Goal: Task Accomplishment & Management: Manage account settings

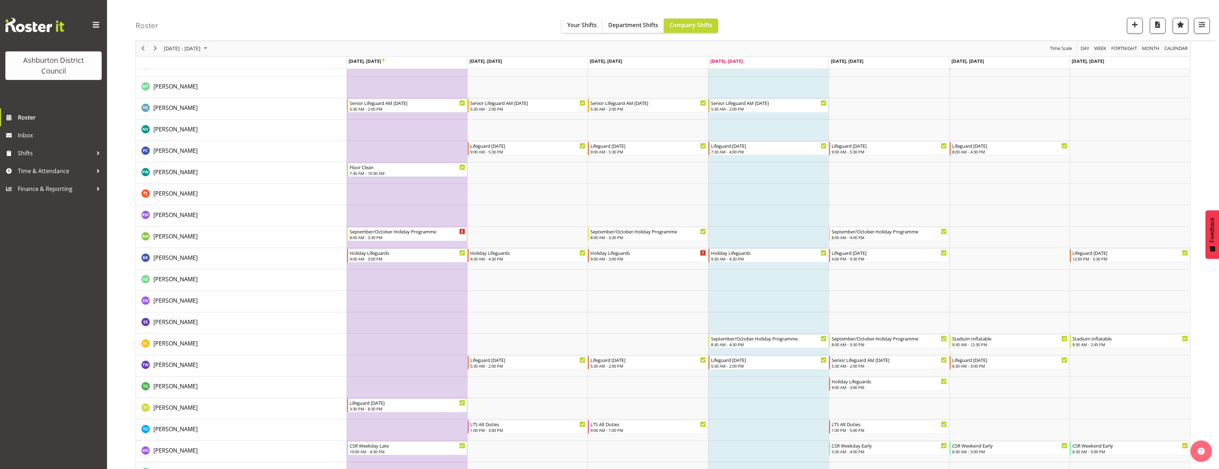
scroll to position [1356, 0]
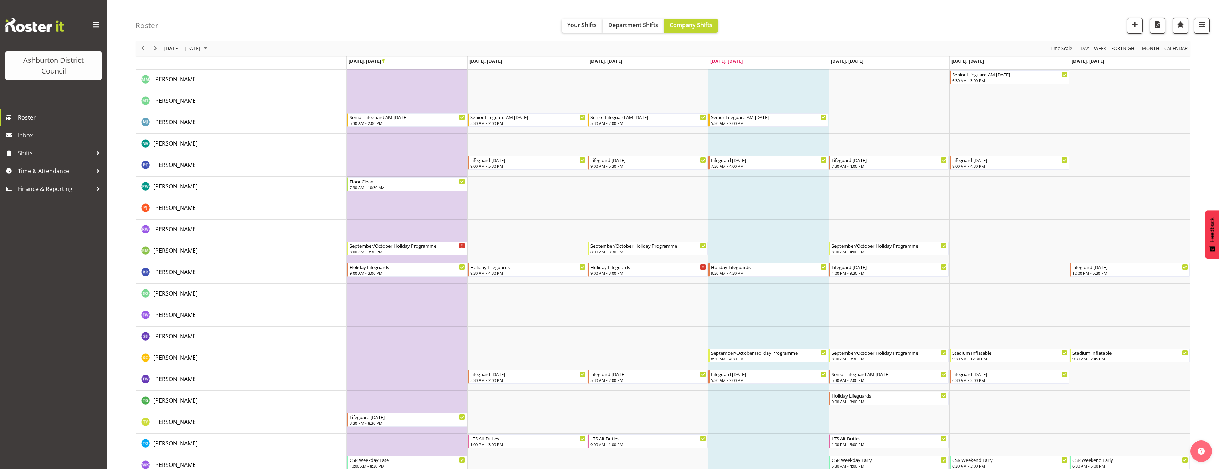
scroll to position [1391, 0]
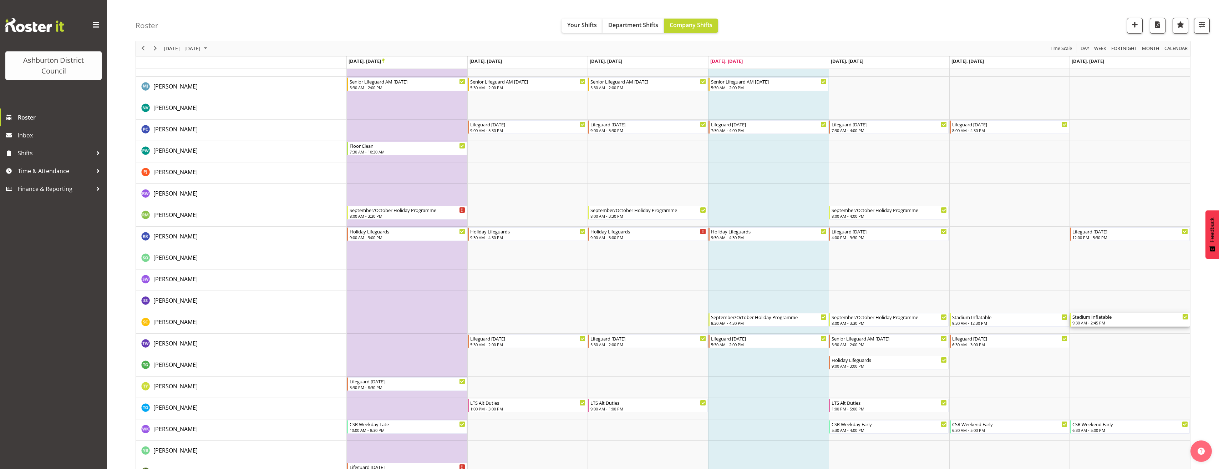
click at [1118, 318] on div "Stadium Inflatable" at bounding box center [1130, 316] width 116 height 7
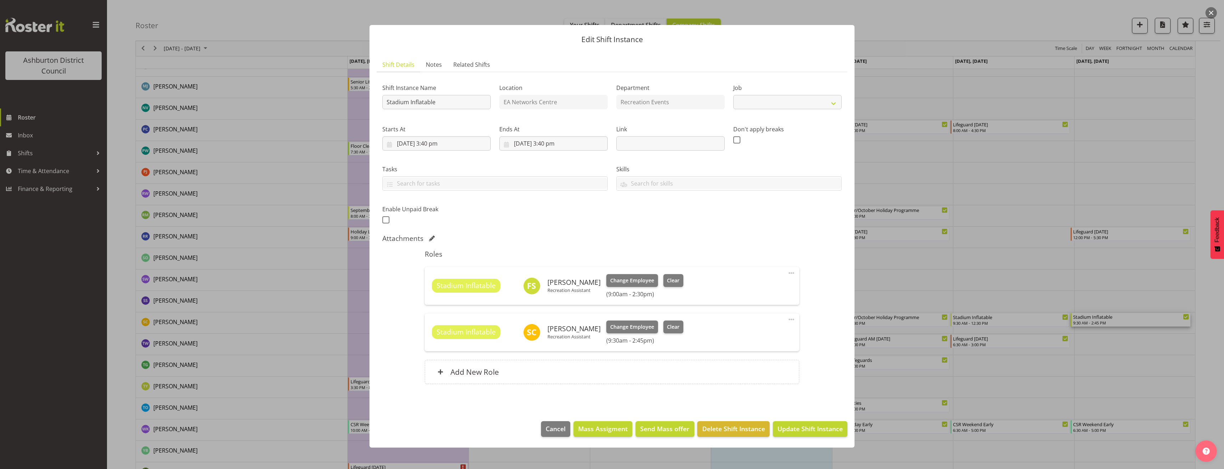
select select "4046"
click at [791, 320] on span at bounding box center [791, 319] width 9 height 9
click at [779, 333] on link "Edit" at bounding box center [761, 335] width 68 height 13
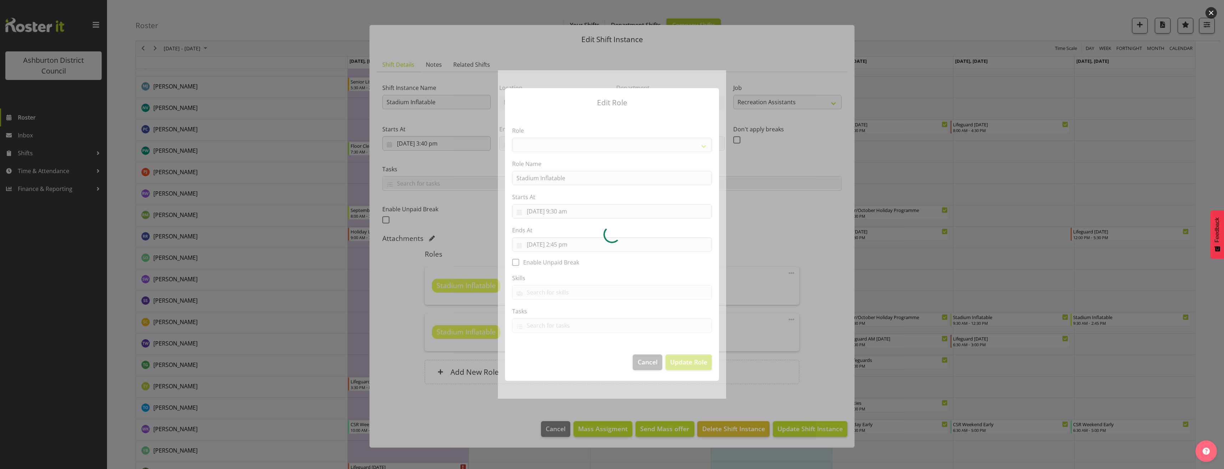
select select "84"
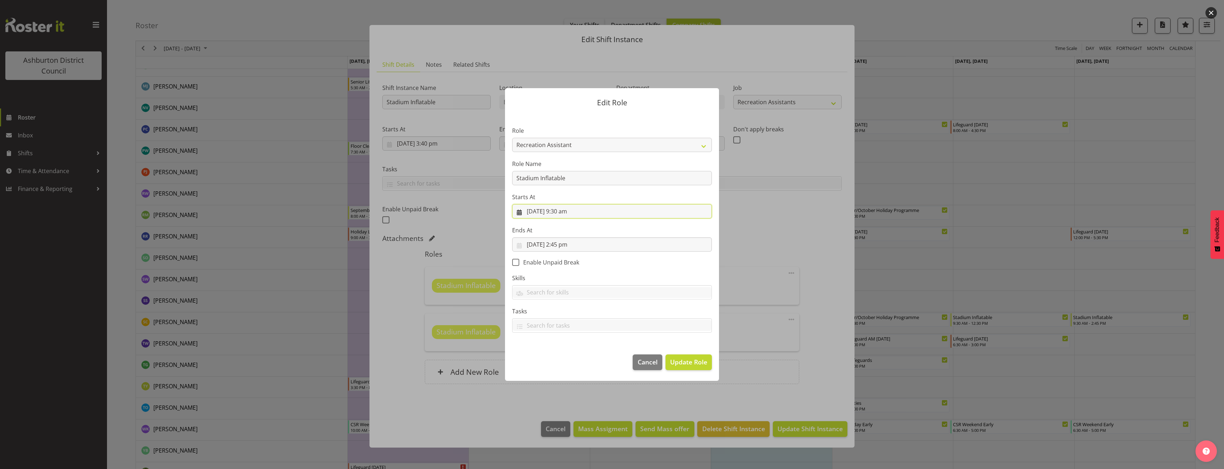
click at [563, 210] on input "28/09/2025, 9:30 am" at bounding box center [612, 211] width 200 height 14
click at [591, 362] on select "00 01 02 03 04 05 06 07 08 09 10 11 12 13 14 15 16 17 18 19 20 21 22 23 24 25 2…" at bounding box center [588, 363] width 16 height 14
select select "0"
click at [580, 356] on select "00 01 02 03 04 05 06 07 08 09 10 11 12 13 14 15 16 17 18 19 20 21 22 23 24 25 2…" at bounding box center [588, 363] width 16 height 14
type input "28/09/2025, 9:00 am"
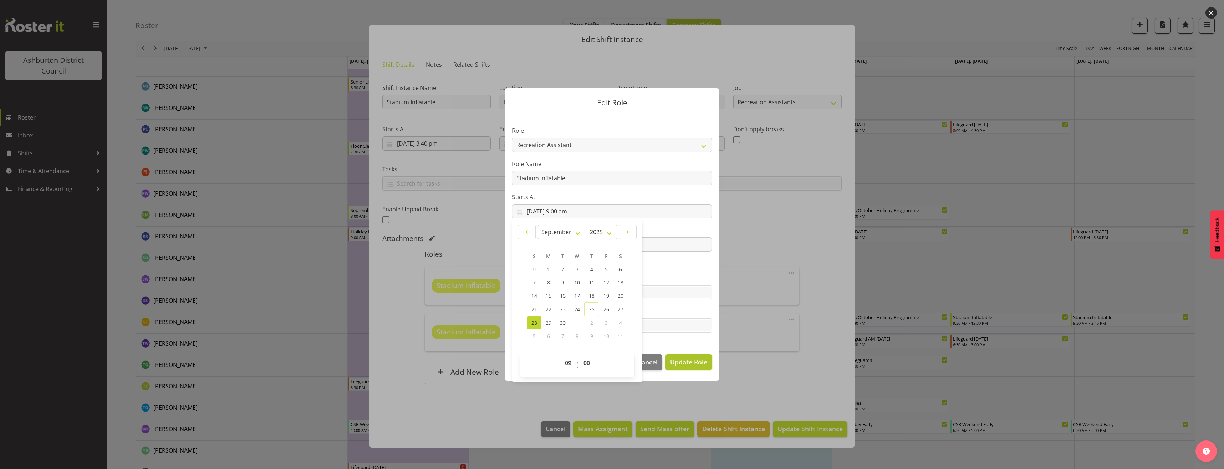
click at [680, 364] on span "Update Role" at bounding box center [688, 361] width 37 height 9
select select
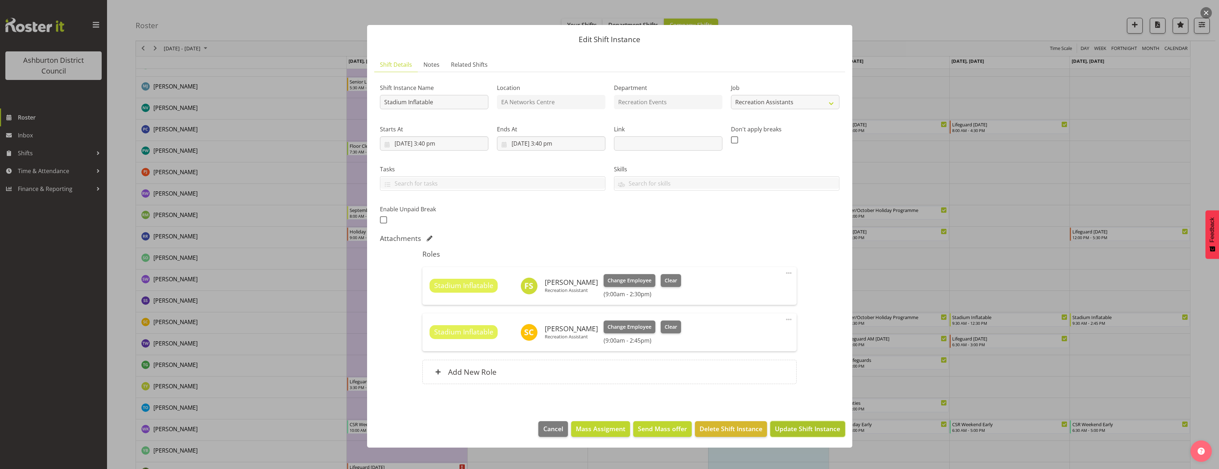
click at [810, 434] on button "Update Shift Instance" at bounding box center [807, 429] width 75 height 16
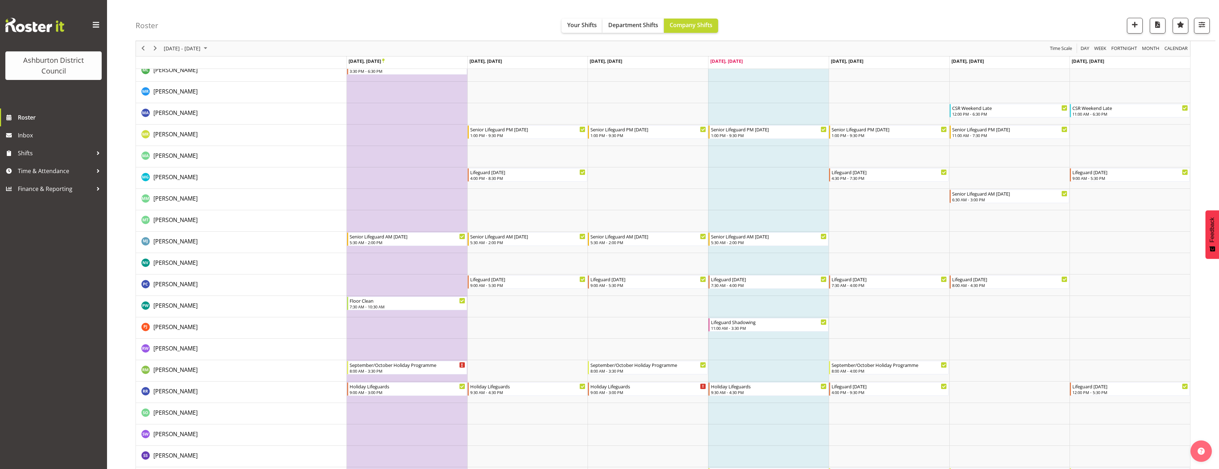
scroll to position [1377, 0]
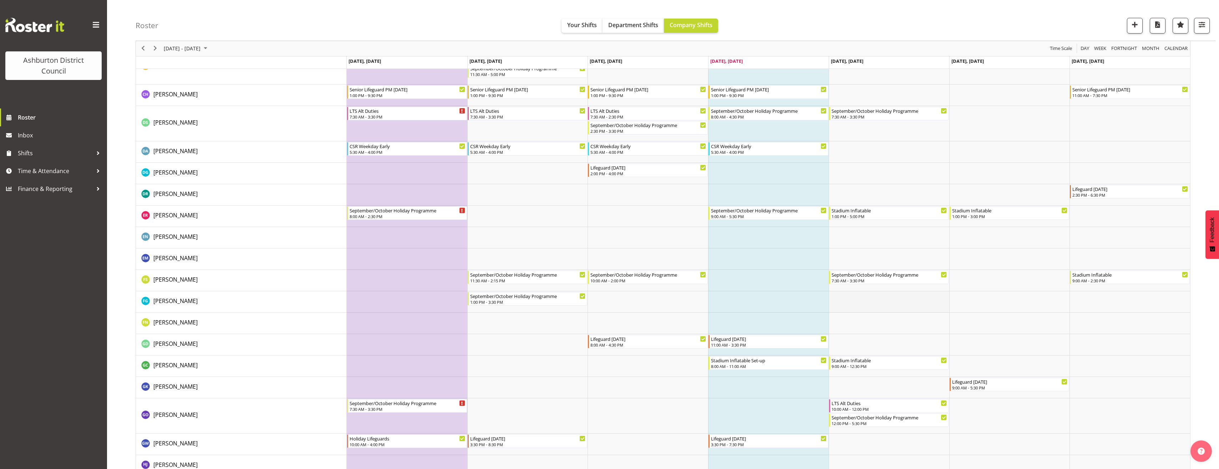
scroll to position [392, 0]
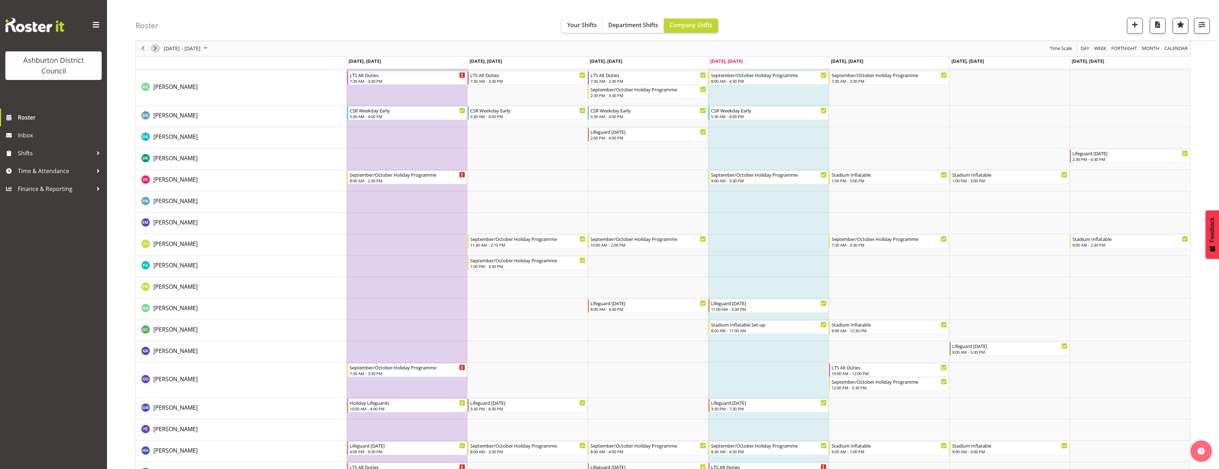
click at [158, 47] on span "Next" at bounding box center [155, 48] width 9 height 9
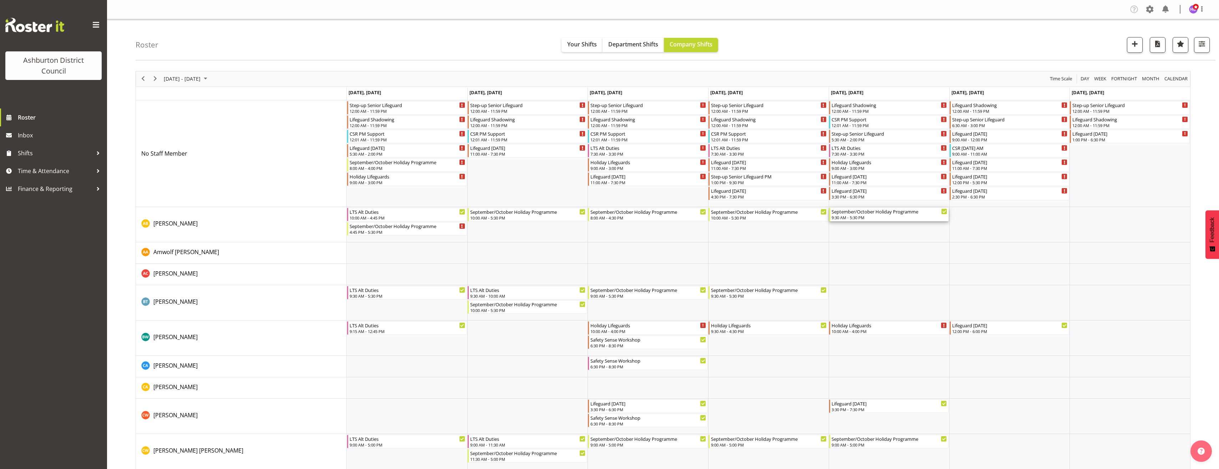
click at [891, 212] on div "September/October Holiday Programme" at bounding box center [890, 211] width 116 height 7
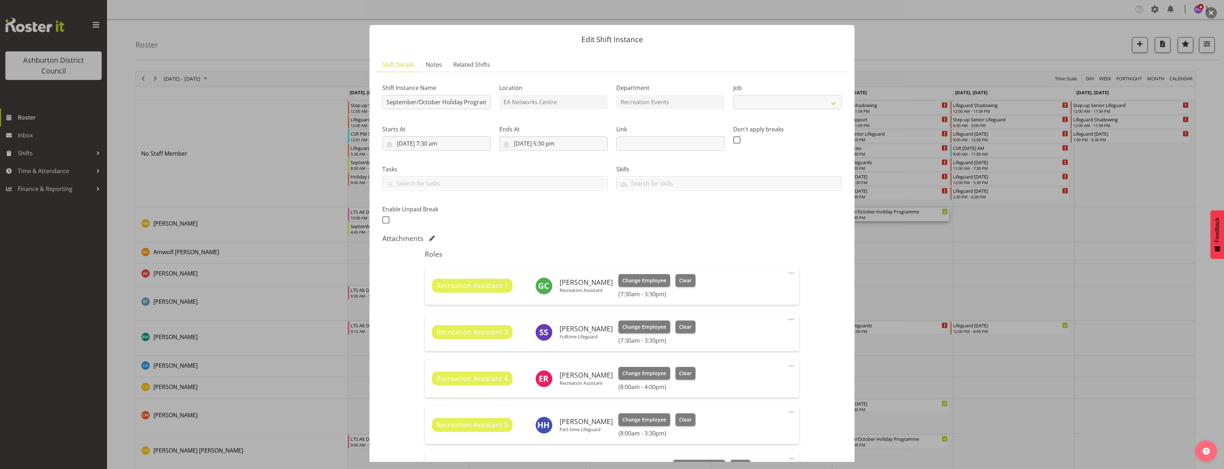
select select "4046"
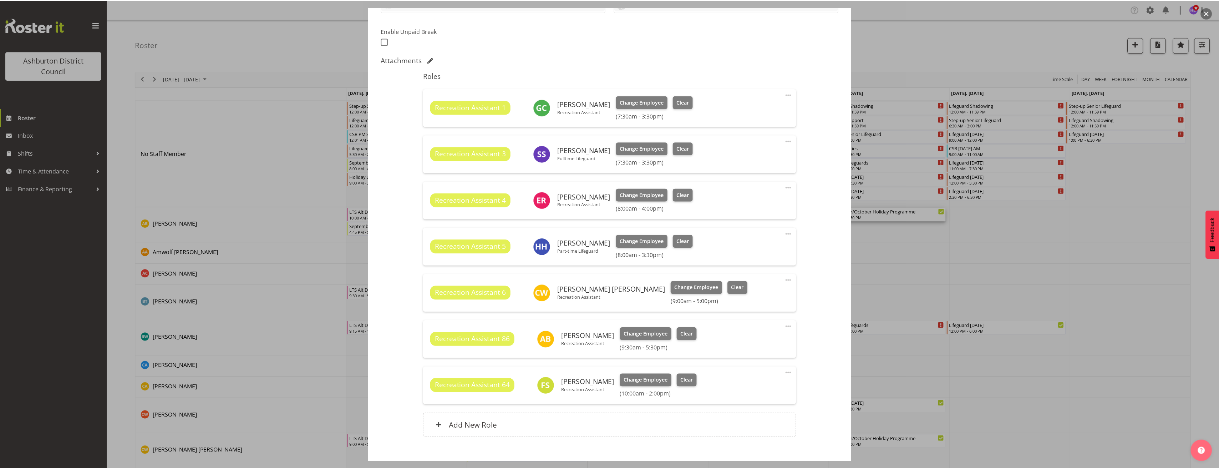
scroll to position [218, 0]
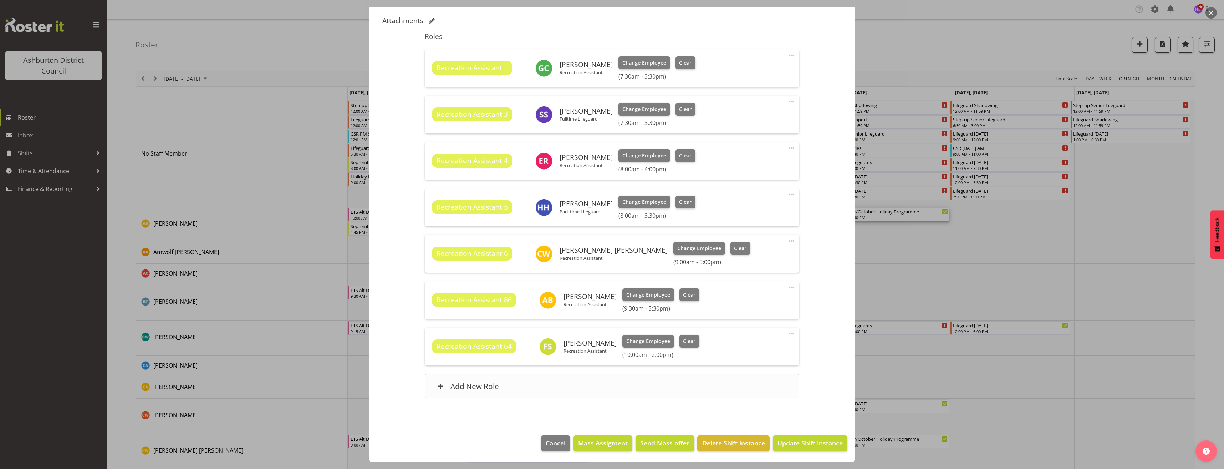
click at [645, 381] on div "Add New Role" at bounding box center [612, 386] width 374 height 24
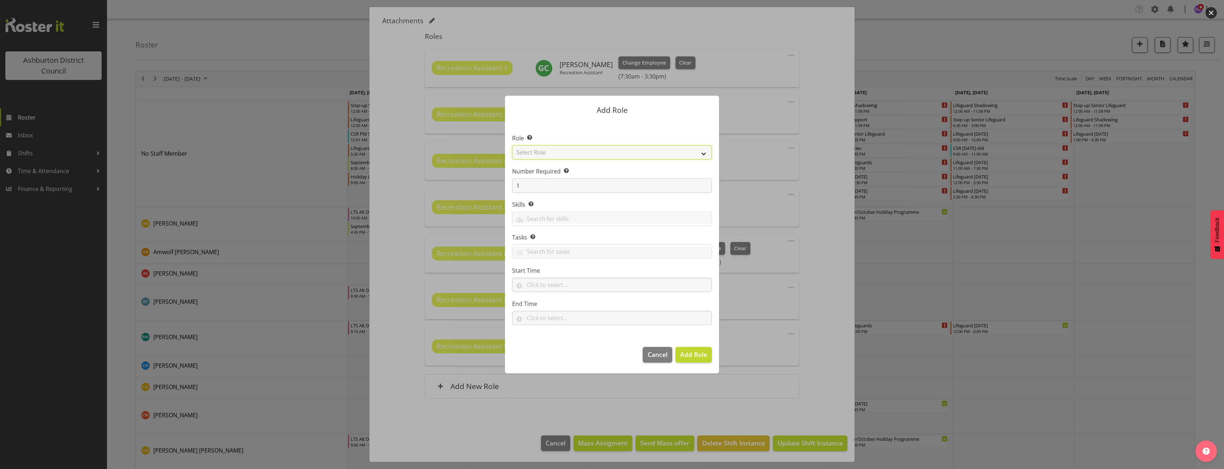
click at [555, 153] on select "Select Role AAGM Deputy Director AAGM Director Archivist Childrens Librarian Co…" at bounding box center [612, 152] width 200 height 14
select select "84"
click at [512, 145] on select "Select Role AAGM Deputy Director AAGM Director Archivist Childrens Librarian Co…" at bounding box center [612, 152] width 200 height 14
click at [541, 285] on input "text" at bounding box center [612, 285] width 200 height 14
click at [562, 302] on select "00 00 01 02 03 04 05 06 07 08 09 10 11 12 13 14 15 16 17 18 19 20 21 22 23" at bounding box center [561, 303] width 16 height 14
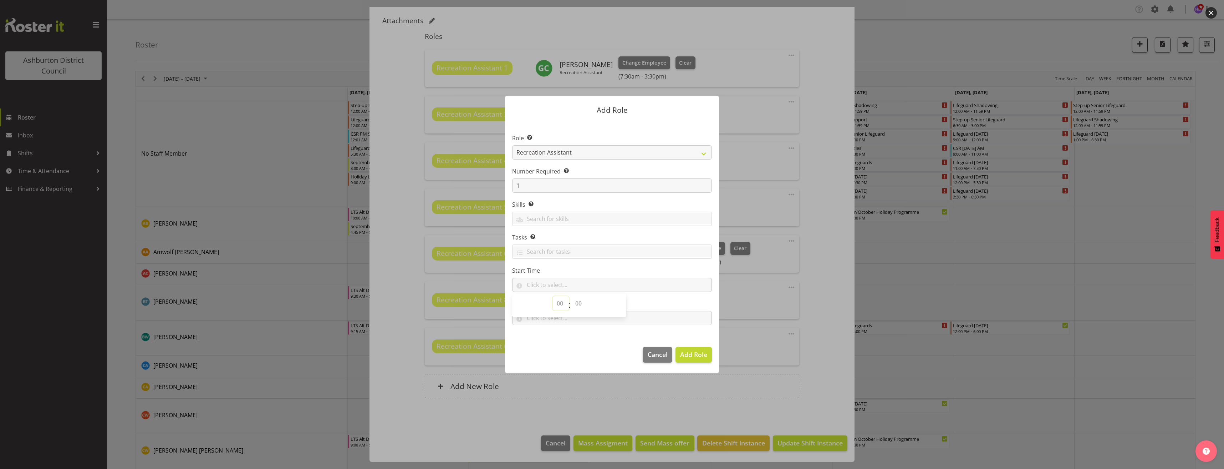
select select "2"
click at [575, 306] on select "00 00 01 02 03 04 05 06 07 08 09 10 11 12 13 14 15 16 17 18 19 20 21 22 23 24 2…" at bounding box center [579, 303] width 16 height 14
select select "0"
click at [571, 296] on select "00 00 01 02 03 04 05 06 07 08 09 10 11 12 13 14 15 16 17 18 19 20 21 22 23 24 2…" at bounding box center [579, 303] width 16 height 14
type input "02:00"
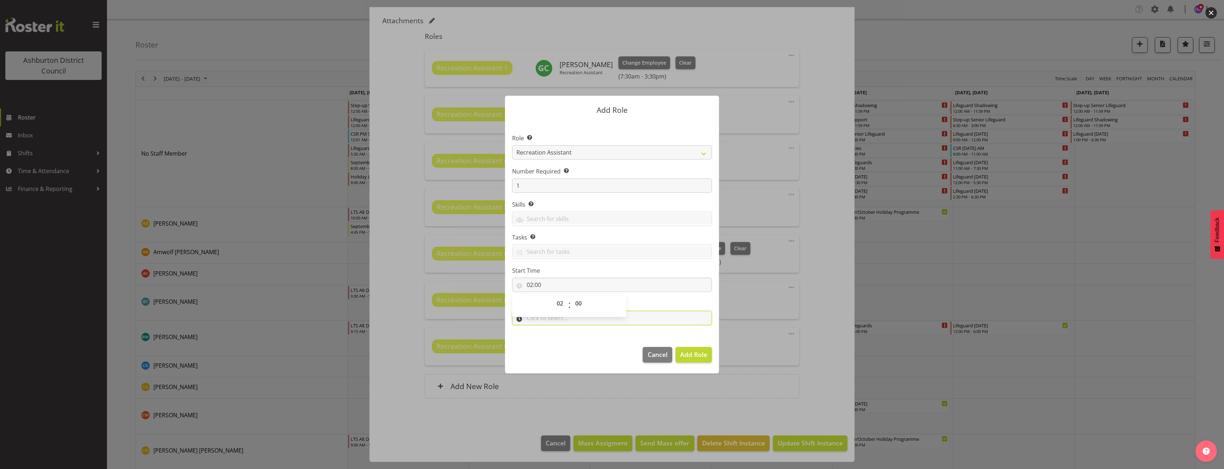
click at [552, 324] on input "text" at bounding box center [612, 318] width 200 height 14
drag, startPoint x: 561, startPoint y: 340, endPoint x: 556, endPoint y: 340, distance: 4.6
click at [561, 340] on select "00 00 01 02 03 04 05 06 07 08 09 10 11 12 13 14 15 16 17 18 19 20 21 22 23" at bounding box center [561, 336] width 16 height 14
select select "17"
click at [581, 338] on select "00 00 01 02 03 04 05 06 07 08 09 10 11 12 13 14 15 16 17 18 19 20 21 22 23 24 2…" at bounding box center [579, 336] width 16 height 14
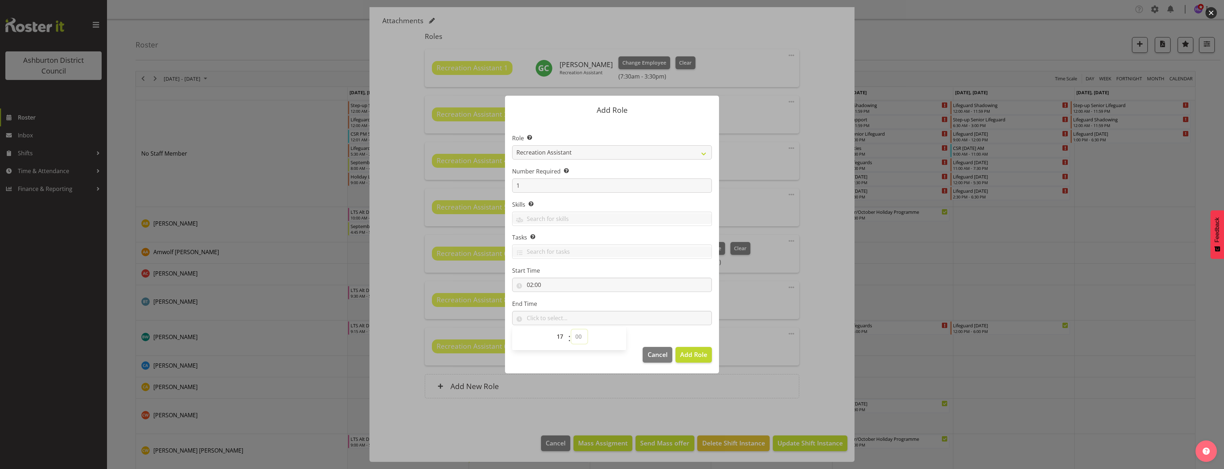
select select "0"
click at [571, 329] on select "00 00 01 02 03 04 05 06 07 08 09 10 11 12 13 14 15 16 17 18 19 20 21 22 23 24 2…" at bounding box center [579, 336] width 16 height 14
type input "17:00"
click at [686, 350] on span "Add Role" at bounding box center [693, 354] width 27 height 9
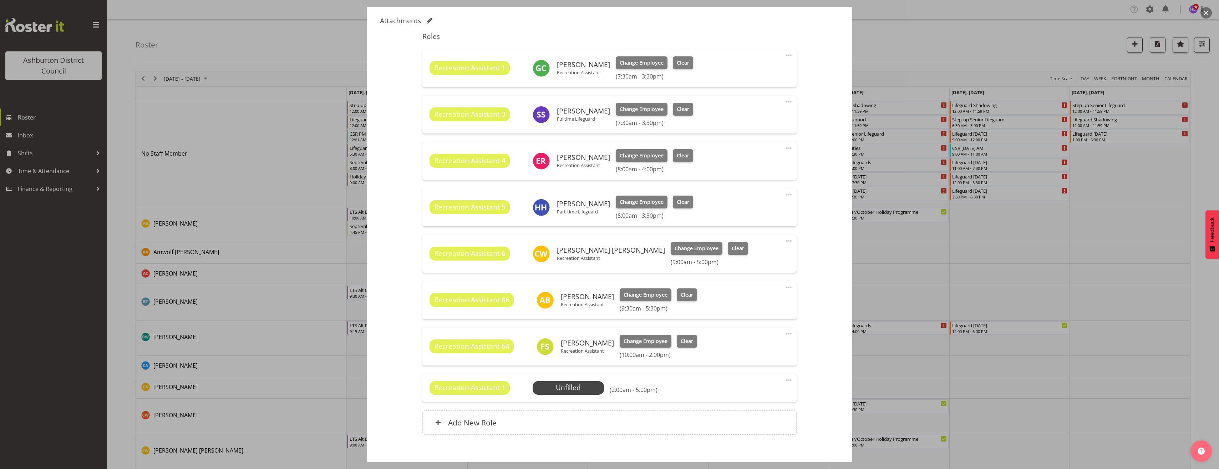
scroll to position [71, 0]
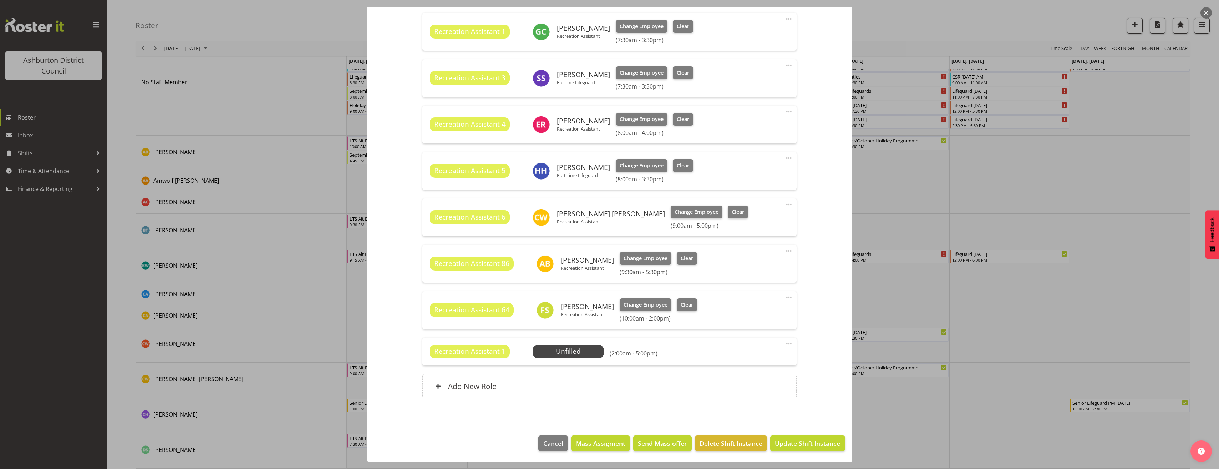
click at [784, 344] on span at bounding box center [788, 343] width 9 height 9
click at [759, 364] on link "Edit" at bounding box center [759, 359] width 68 height 13
select select "9"
select select "2025"
select select "2"
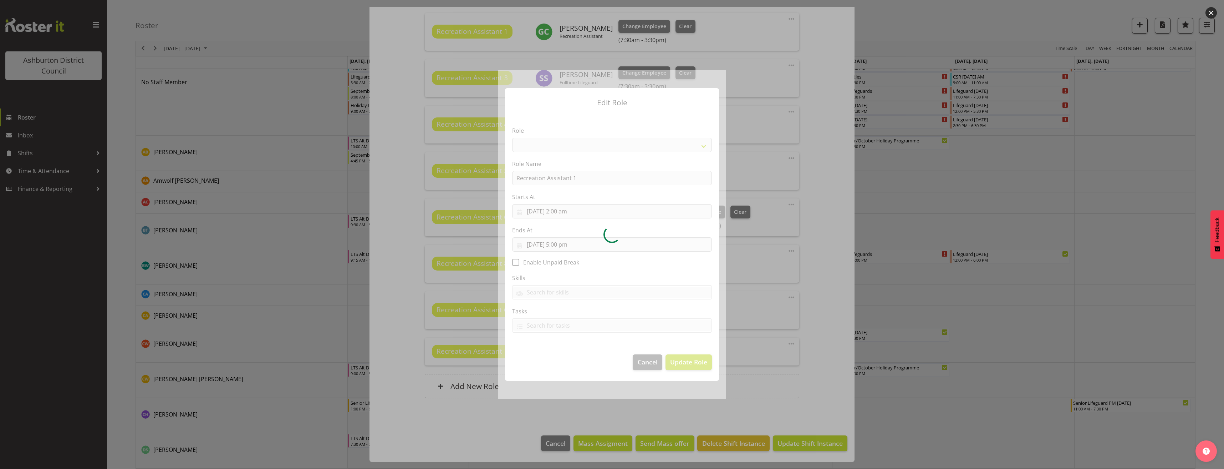
select select "84"
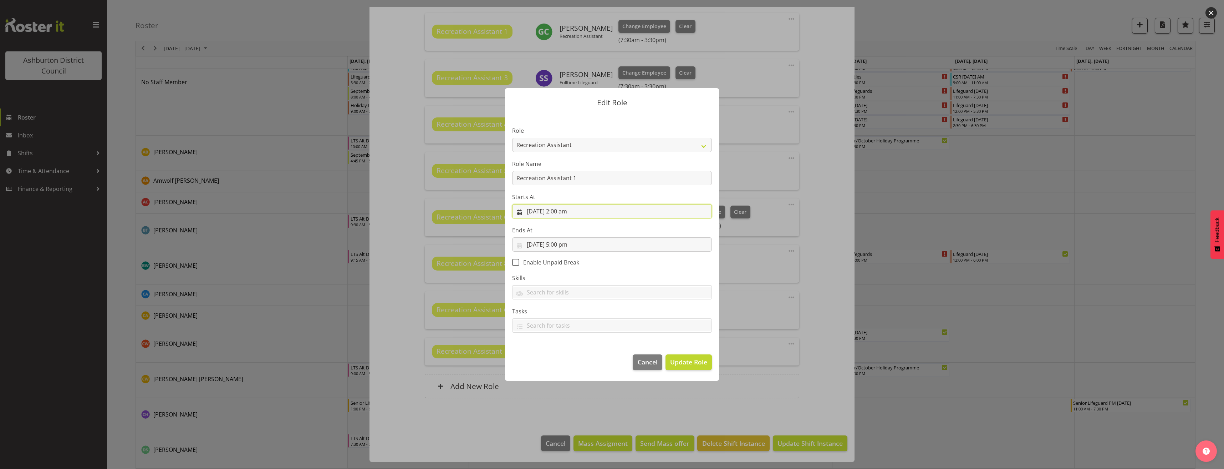
click at [560, 210] on input "3/10/2025, 2:00 am" at bounding box center [612, 211] width 200 height 14
click at [571, 359] on select "00 01 02 03 04 05 06 07 08 09 10 11 12 13 14 15 16 17 18 19 20 21 22 23" at bounding box center [569, 362] width 16 height 14
select select "14"
type input "3/10/2025, 2:00 pm"
drag, startPoint x: 693, startPoint y: 362, endPoint x: 697, endPoint y: 365, distance: 5.3
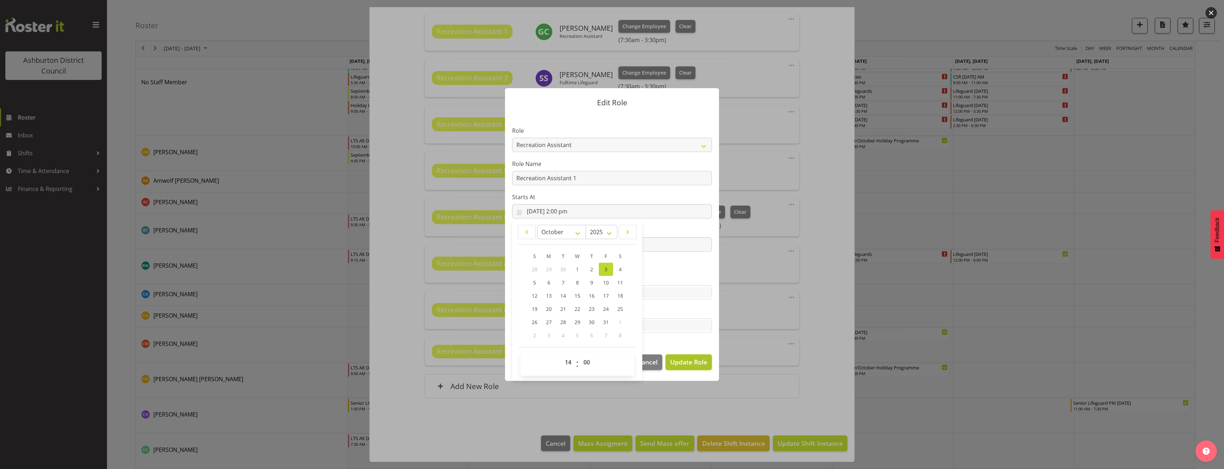
click at [693, 362] on span "Update Role" at bounding box center [688, 361] width 37 height 9
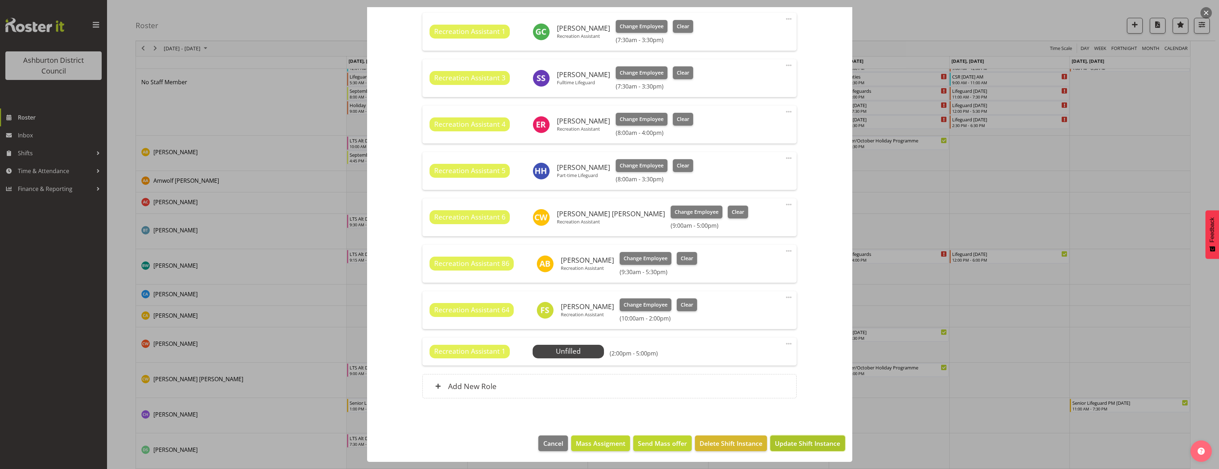
click at [801, 441] on span "Update Shift Instance" at bounding box center [807, 442] width 65 height 9
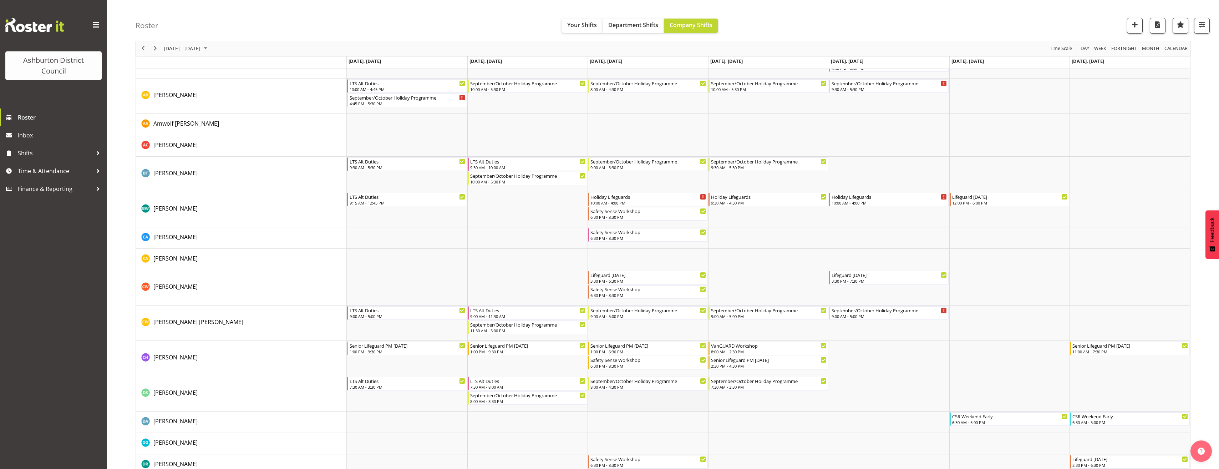
scroll to position [0, 0]
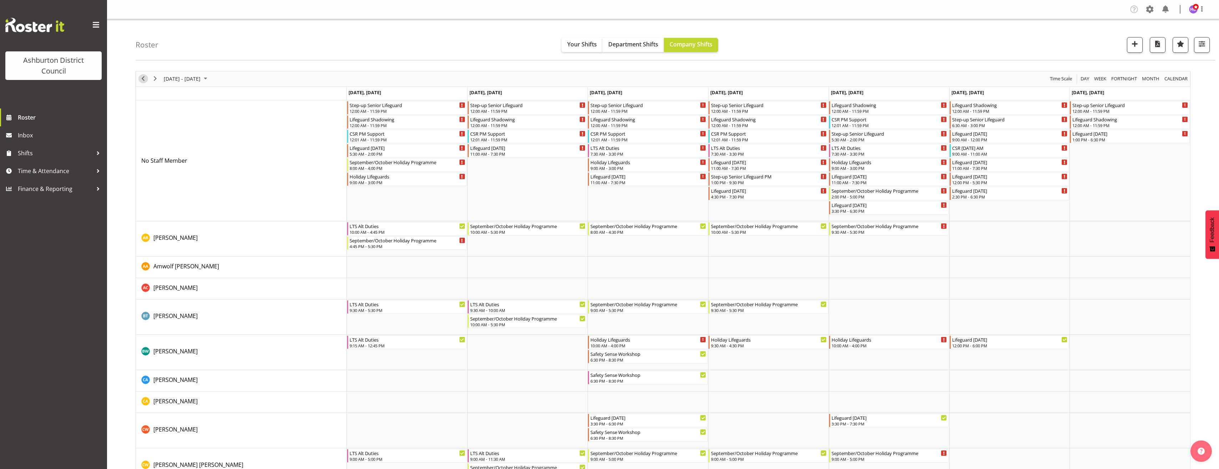
click at [139, 82] on div "previous period" at bounding box center [143, 78] width 12 height 15
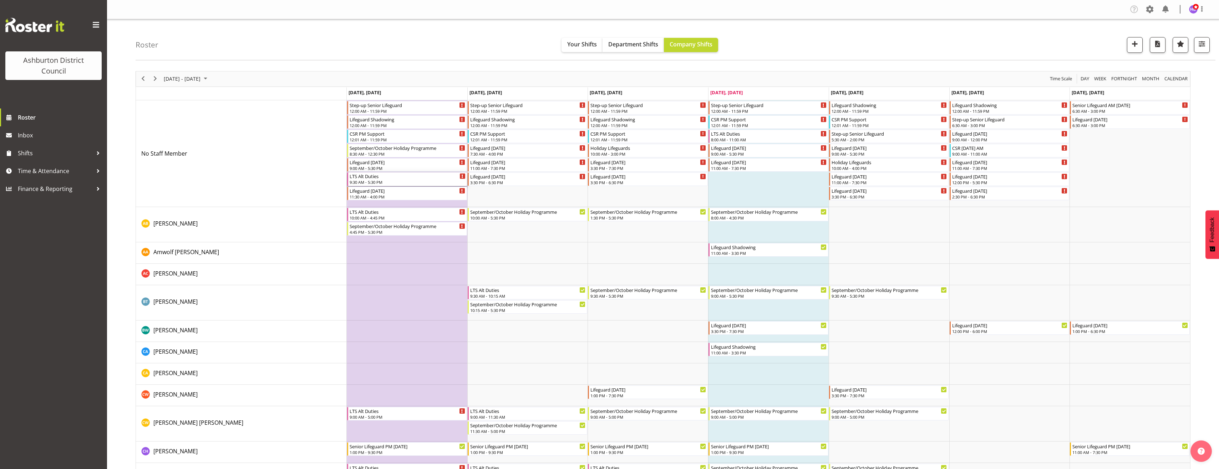
click at [371, 175] on div "LTS Alt Duties" at bounding box center [408, 175] width 116 height 7
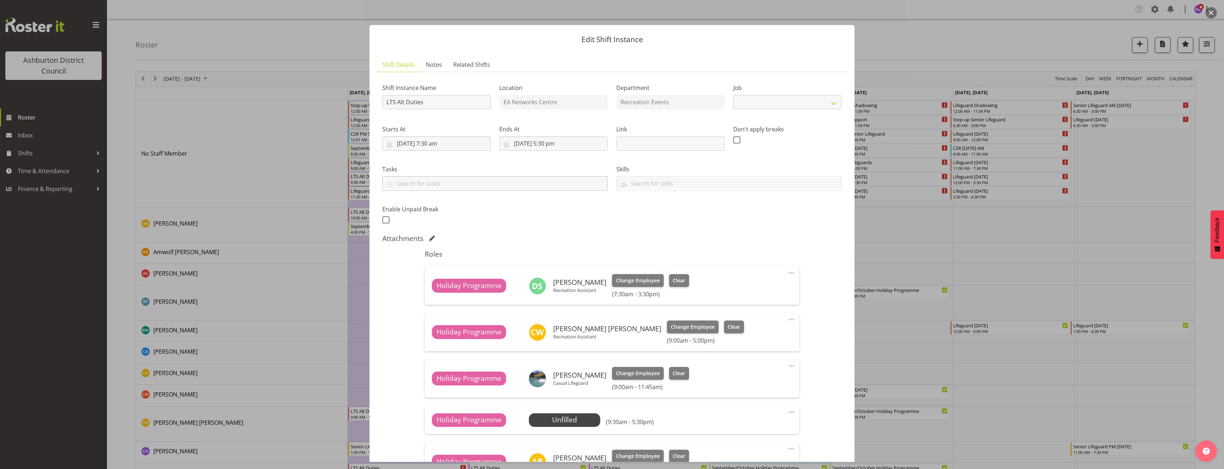
select select "10256"
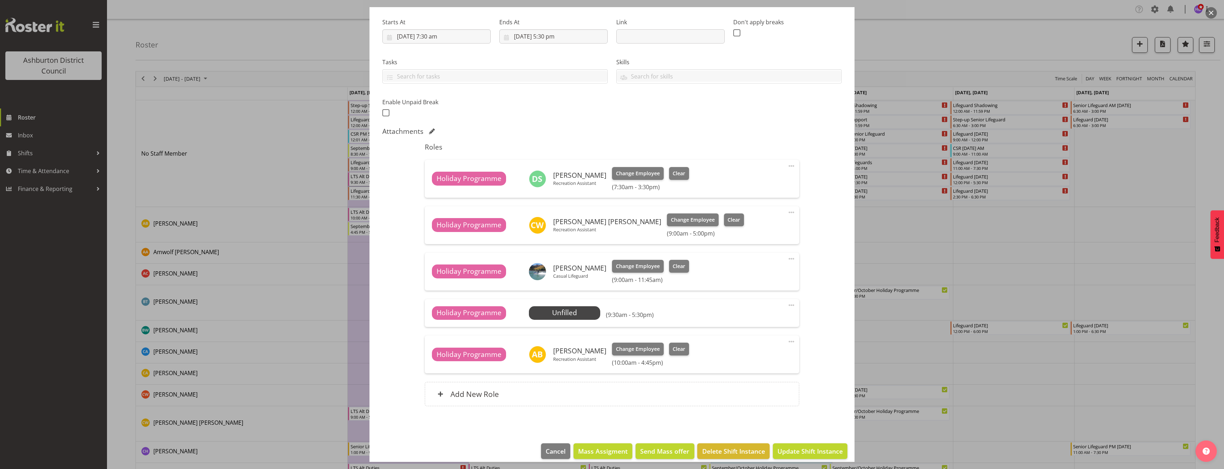
click at [787, 304] on span at bounding box center [791, 305] width 9 height 9
click at [760, 349] on link "Delete" at bounding box center [761, 346] width 68 height 13
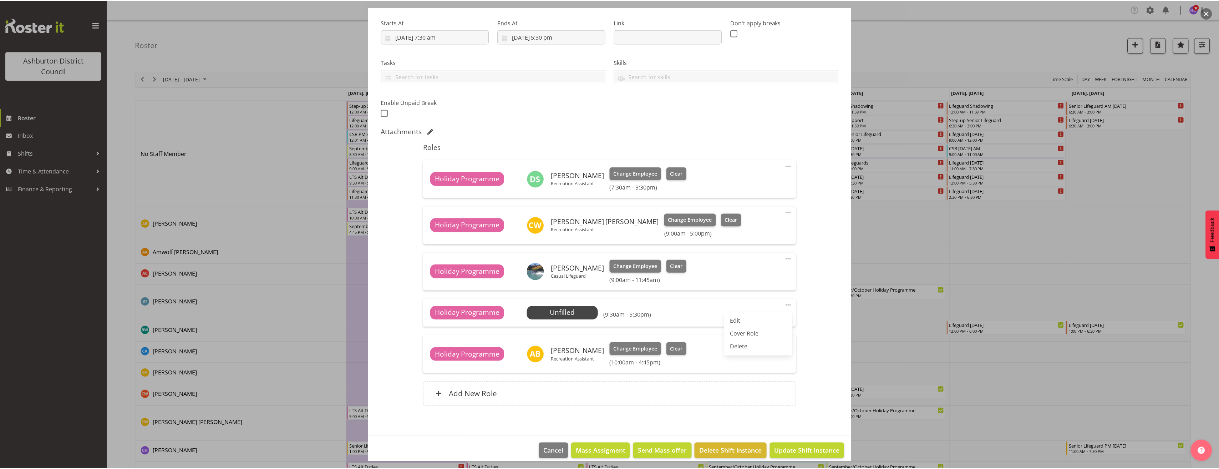
scroll to position [78, 0]
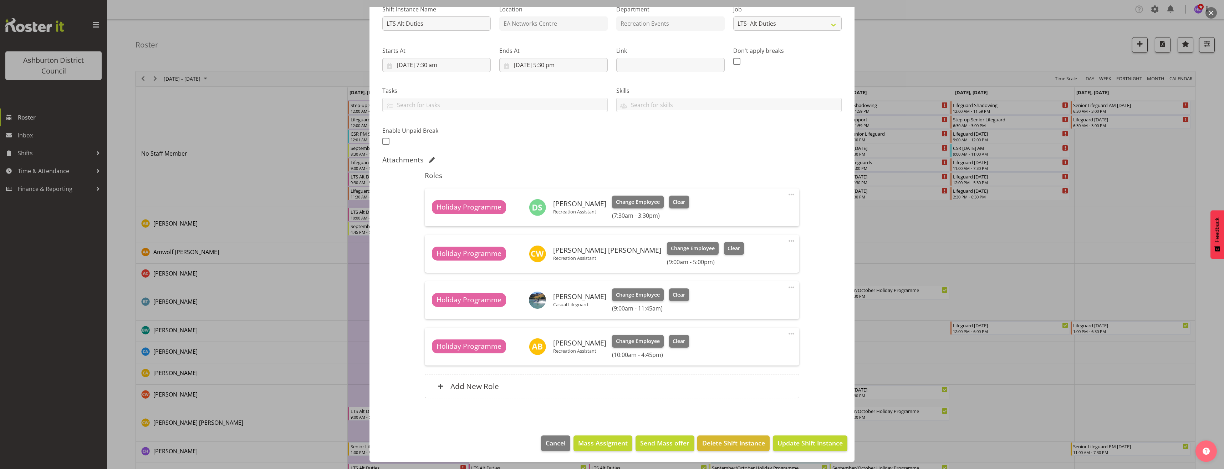
click at [930, 374] on div at bounding box center [612, 234] width 1224 height 469
